Goal: Transaction & Acquisition: Purchase product/service

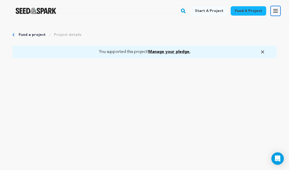
click at [277, 10] on icon "button" at bounding box center [276, 11] width 6 height 6
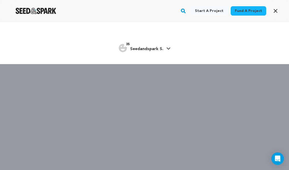
click at [155, 50] on span "Seedandspark S." at bounding box center [146, 49] width 33 height 4
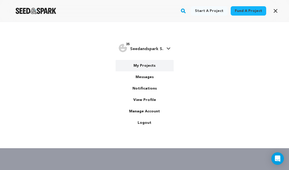
click at [143, 66] on link "My Projects" at bounding box center [145, 65] width 58 height 11
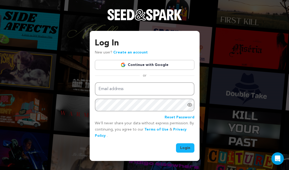
type input "soleilrougeproductions@gmail.com"
click at [182, 146] on button "Login" at bounding box center [185, 147] width 18 height 9
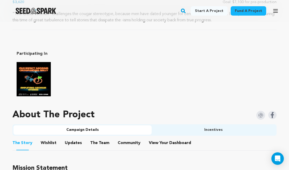
scroll to position [314, 0]
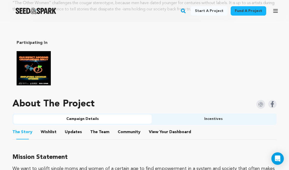
click at [130, 133] on button "Community" at bounding box center [129, 133] width 12 height 12
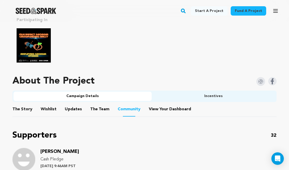
scroll to position [337, 0]
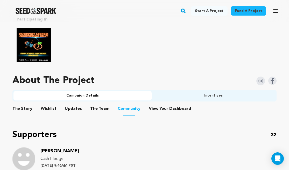
click at [158, 109] on button "View Your Dashboard" at bounding box center [155, 110] width 12 height 12
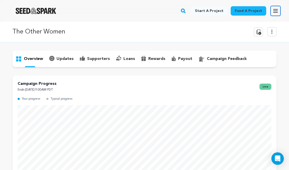
click at [275, 15] on button "Open main menu" at bounding box center [276, 11] width 10 height 10
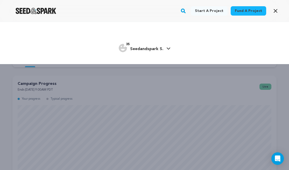
click at [225, 115] on div "Start a project Fund a project 35" at bounding box center [144, 107] width 289 height 170
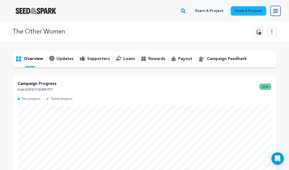
click at [275, 12] on icon "button" at bounding box center [276, 11] width 6 height 6
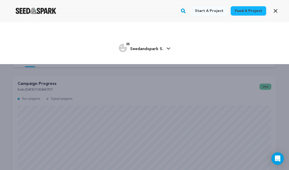
click at [156, 49] on span "Seedandspark S." at bounding box center [146, 49] width 33 height 4
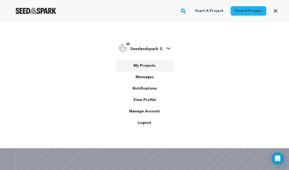
click at [142, 67] on link "My Projects" at bounding box center [145, 65] width 58 height 11
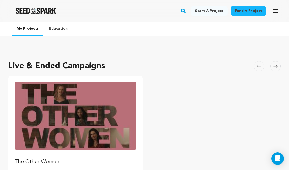
click at [95, 96] on img "Fund The Other Women" at bounding box center [76, 116] width 122 height 68
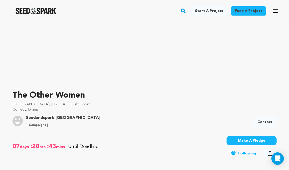
scroll to position [26, 0]
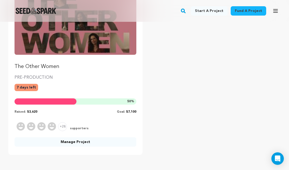
scroll to position [96, 0]
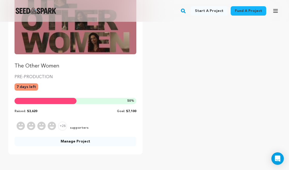
click at [89, 139] on link "Manage Project" at bounding box center [76, 141] width 122 height 9
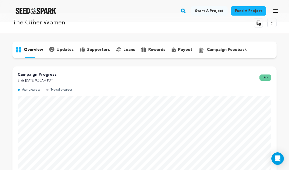
scroll to position [5, 0]
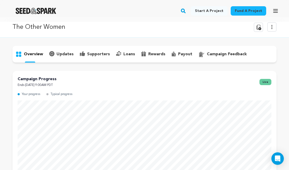
click at [150, 57] on p "rewards" at bounding box center [156, 54] width 17 height 6
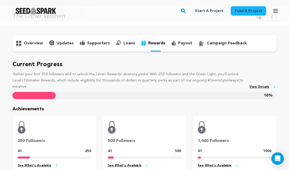
scroll to position [23, 0]
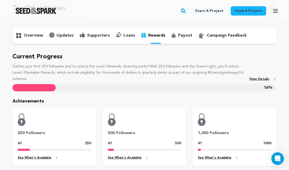
click at [32, 36] on p "overview" at bounding box center [33, 35] width 19 height 6
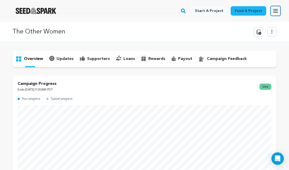
click at [275, 12] on icon "button" at bounding box center [276, 11] width 6 height 6
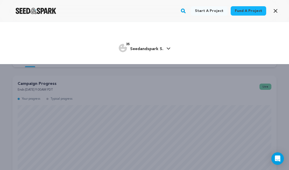
click at [167, 47] on icon at bounding box center [169, 48] width 4 height 3
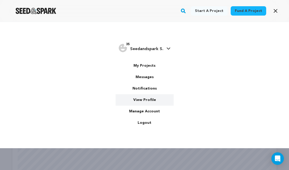
click at [154, 100] on link "View Profile" at bounding box center [145, 99] width 58 height 11
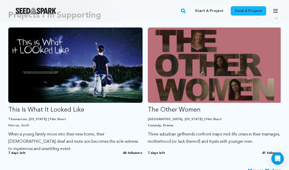
scroll to position [302, 0]
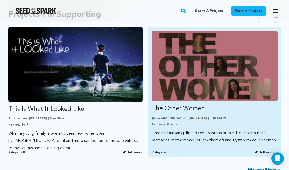
click at [184, 96] on img "Fund The Other Women" at bounding box center [215, 66] width 126 height 71
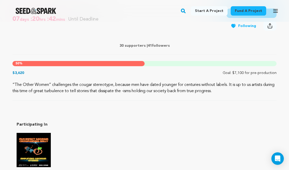
scroll to position [141, 0]
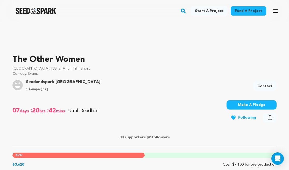
click at [250, 109] on button "Make A Pledge" at bounding box center [252, 104] width 50 height 9
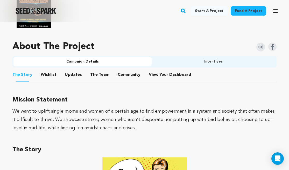
scroll to position [387, 0]
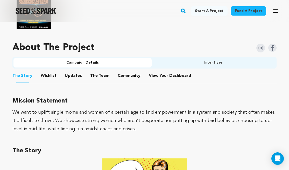
click at [199, 63] on button "Incentives" at bounding box center [214, 62] width 124 height 9
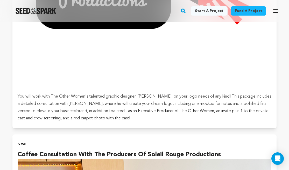
scroll to position [2086, 0]
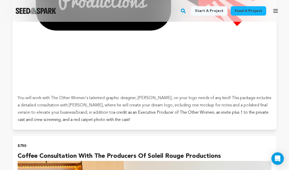
drag, startPoint x: 227, startPoint y: 155, endPoint x: 58, endPoint y: 144, distance: 169.1
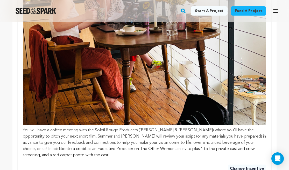
scroll to position [378, 0]
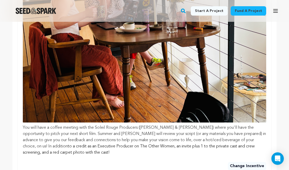
click at [93, 161] on div "Change Incentive" at bounding box center [145, 164] width 244 height 12
drag, startPoint x: 94, startPoint y: 153, endPoint x: 23, endPoint y: 127, distance: 75.2
click at [23, 127] on p "You will have a coffee meeting with the Soleil Rouge Producers (Summer Rain Men…" at bounding box center [145, 140] width 244 height 31
copy p "You will have a coffee meeting with the Soleil Rouge Producers (Summer Rain Men…"
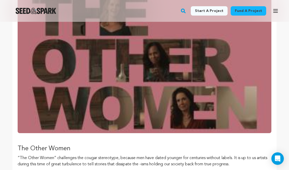
scroll to position [89, 0]
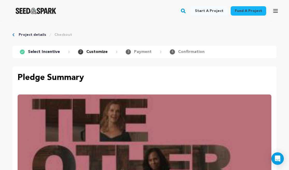
click at [39, 35] on link "Project details" at bounding box center [33, 34] width 28 height 5
